Goal: Check status: Check status

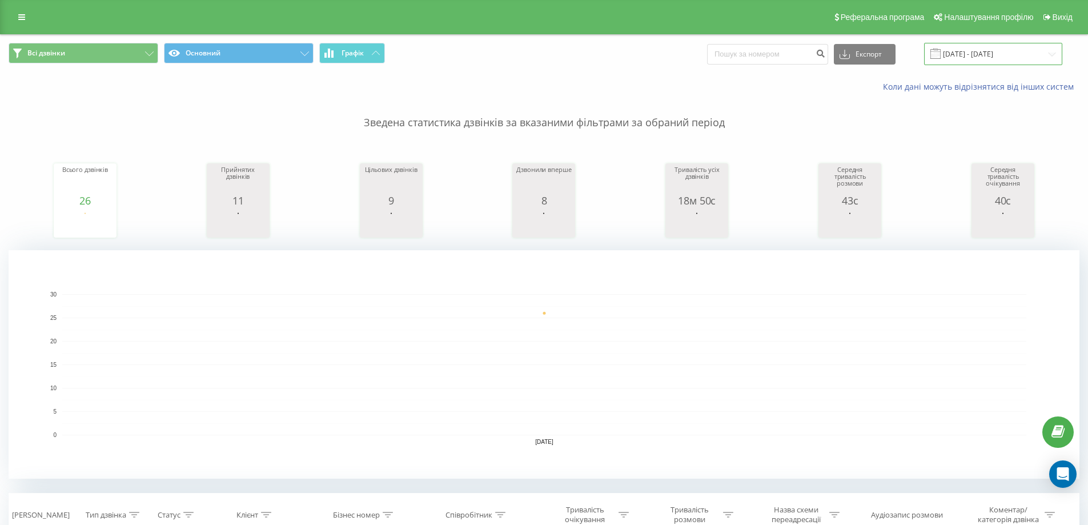
click at [995, 54] on input "[DATE] - [DATE]" at bounding box center [993, 54] width 138 height 22
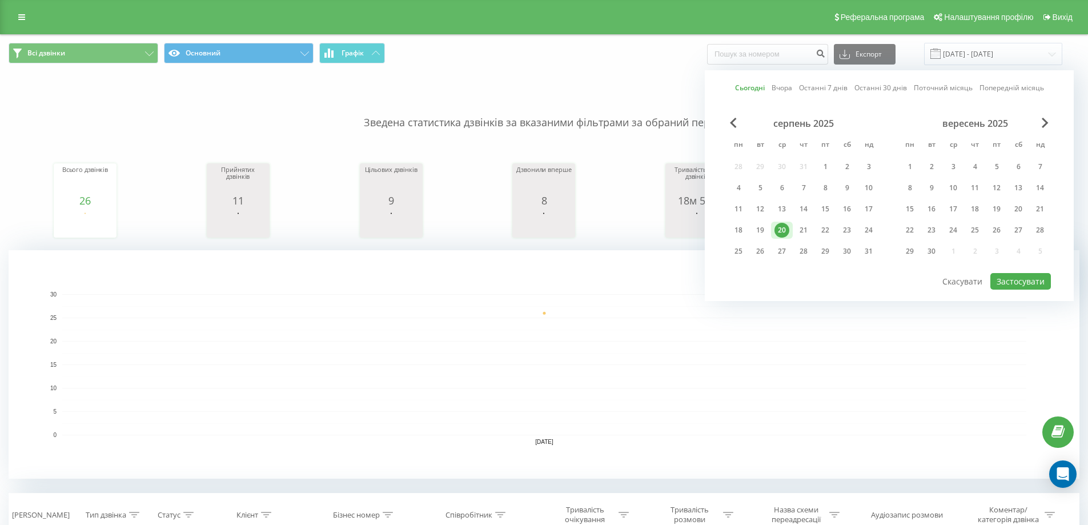
click at [752, 89] on link "Сьогодні" at bounding box center [750, 87] width 30 height 11
click at [804, 228] on div "21" at bounding box center [803, 230] width 15 height 15
click at [1021, 275] on button "Застосувати" at bounding box center [1020, 281] width 61 height 17
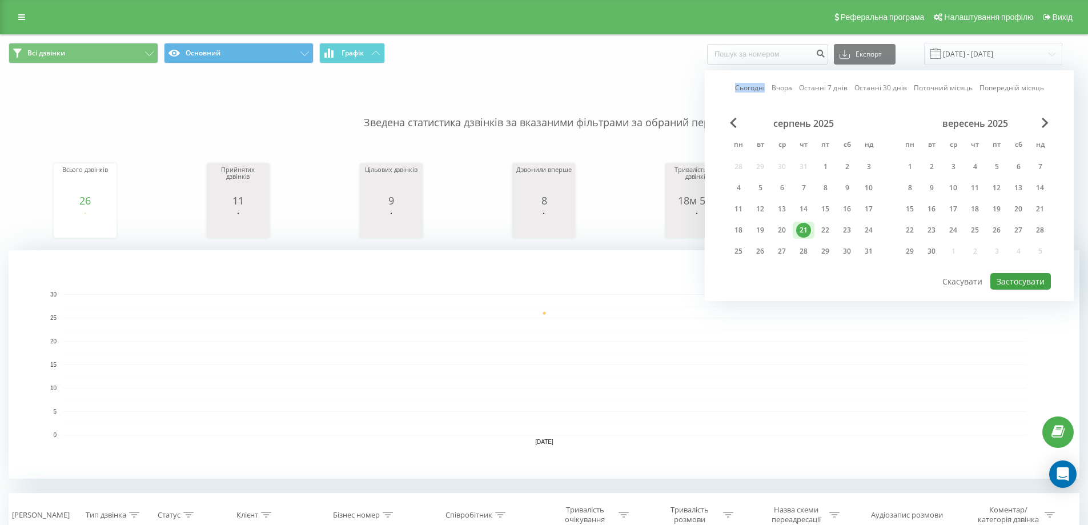
type input "[DATE] - [DATE]"
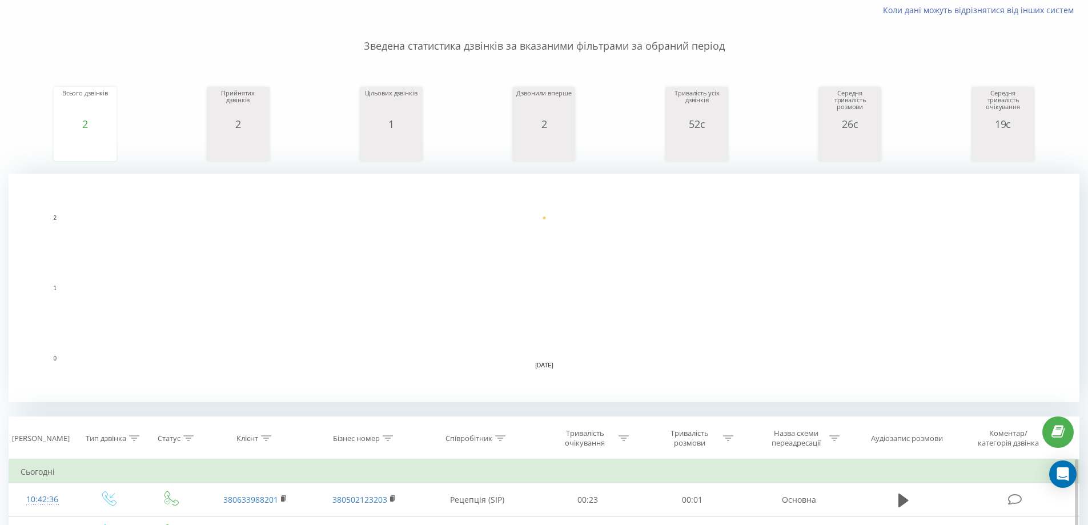
scroll to position [171, 0]
